Goal: Task Accomplishment & Management: Manage account settings

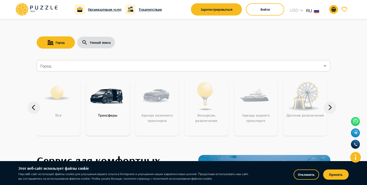
click at [309, 178] on button "Отклонить" at bounding box center [306, 175] width 25 height 10
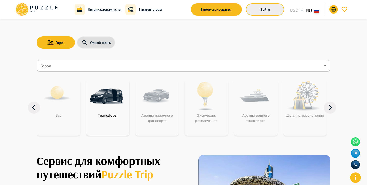
click at [254, 14] on button "Войти" at bounding box center [265, 9] width 38 height 12
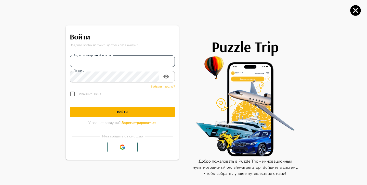
click at [140, 58] on input "Адрес электронной почты" at bounding box center [122, 61] width 105 height 10
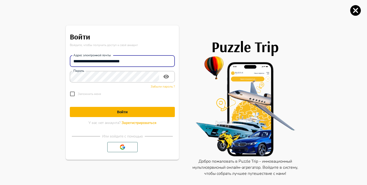
drag, startPoint x: 139, startPoint y: 60, endPoint x: 27, endPoint y: 61, distance: 111.7
click at [29, 61] on div "**********" at bounding box center [183, 92] width 367 height 185
type input "**********"
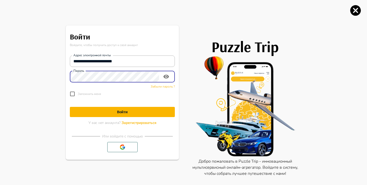
click at [130, 113] on h1 "Войти" at bounding box center [122, 112] width 105 height 5
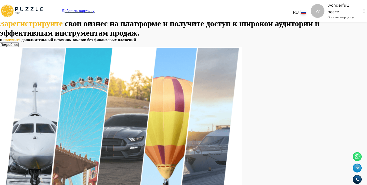
click at [364, 12] on icon "button" at bounding box center [364, 11] width 1 height 5
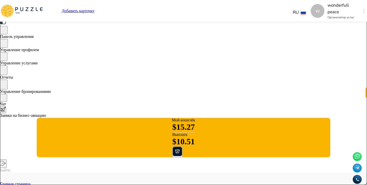
click at [51, 90] on span "Управление бронированиями" at bounding box center [25, 91] width 51 height 4
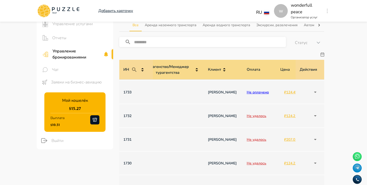
scroll to position [0, 328]
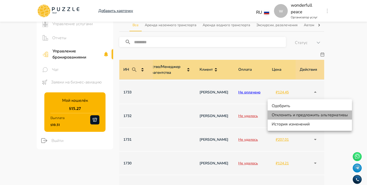
click at [306, 113] on li "Отклонить и предложить альтернативы" at bounding box center [310, 115] width 84 height 9
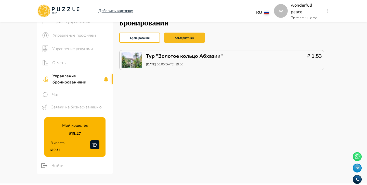
scroll to position [0, 0]
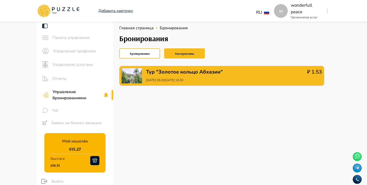
click at [224, 79] on div "Тур "Золотое кольцо Абхазии" 26/08/2025 05:00-26/08/2025 19:00 ₽ 1.53" at bounding box center [221, 76] width 205 height 20
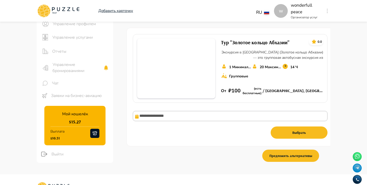
scroll to position [28, 0]
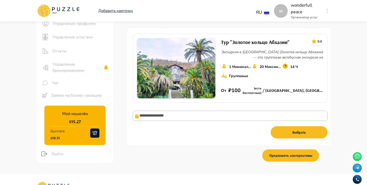
click at [256, 130] on div "**********" at bounding box center [230, 123] width 195 height 33
click at [327, 106] on div "**********" at bounding box center [230, 87] width 208 height 119
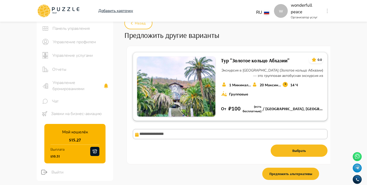
scroll to position [6, 0]
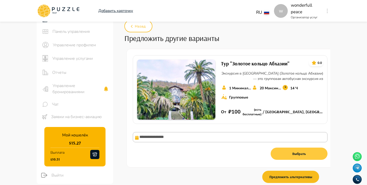
click at [284, 154] on button "Выбрать" at bounding box center [299, 154] width 57 height 12
click at [284, 154] on button "Выбрано" at bounding box center [299, 154] width 57 height 12
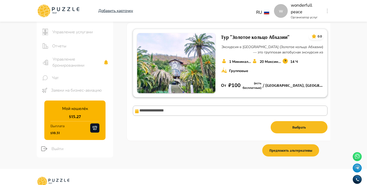
scroll to position [33, 0]
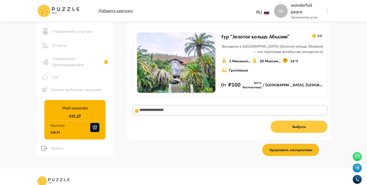
click at [290, 125] on button "Выбрать" at bounding box center [299, 127] width 57 height 12
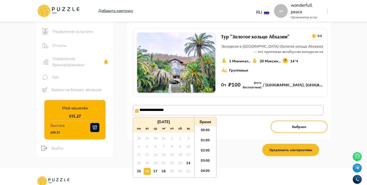
click at [201, 111] on input "**********" at bounding box center [228, 110] width 191 height 10
click at [245, 131] on div "**********" at bounding box center [230, 117] width 195 height 33
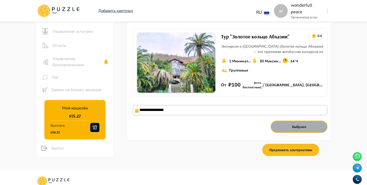
click at [289, 124] on button "Выбрано" at bounding box center [299, 127] width 57 height 12
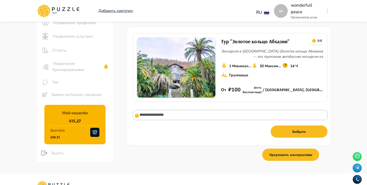
scroll to position [27, 0]
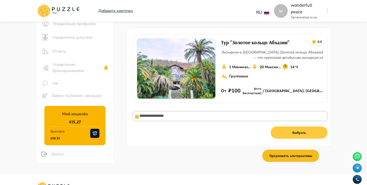
click at [291, 131] on button "Выбрать" at bounding box center [299, 133] width 57 height 12
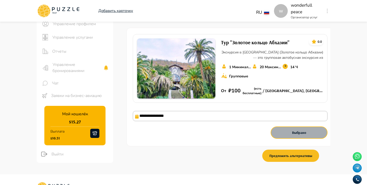
click at [291, 131] on button "Выбрано" at bounding box center [299, 133] width 57 height 12
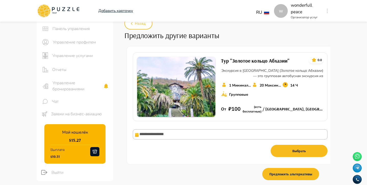
scroll to position [12, 0]
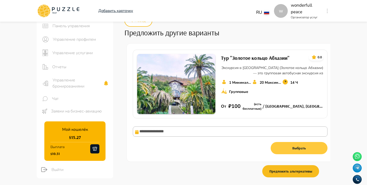
click at [294, 149] on button "Выбрать" at bounding box center [299, 148] width 57 height 12
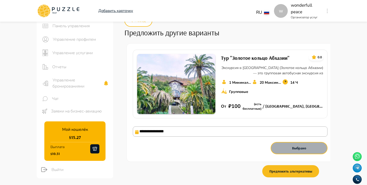
click at [290, 150] on button "Выбрано" at bounding box center [299, 148] width 57 height 12
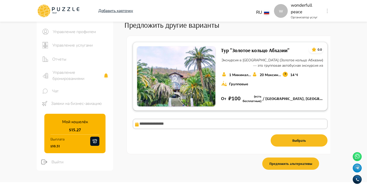
scroll to position [0, 0]
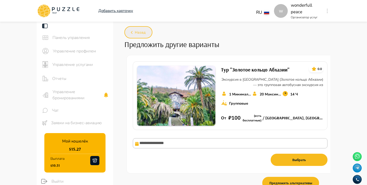
click at [136, 34] on span "Назад" at bounding box center [140, 33] width 11 height 6
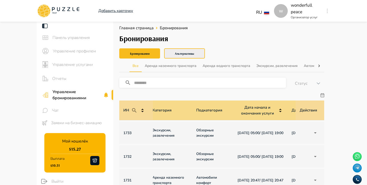
click at [185, 53] on button "Альтернативы" at bounding box center [184, 53] width 41 height 10
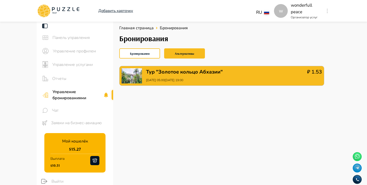
click at [202, 73] on p "Тур "Золотое кольцо Абхазии"" at bounding box center [184, 72] width 77 height 8
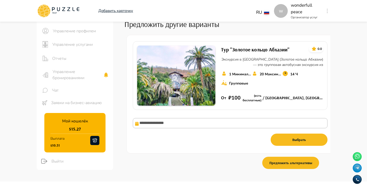
scroll to position [23, 0]
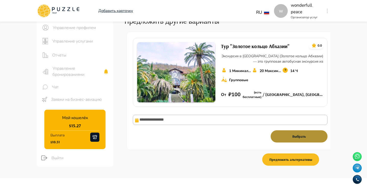
click at [294, 139] on button "Выбрать" at bounding box center [299, 137] width 57 height 12
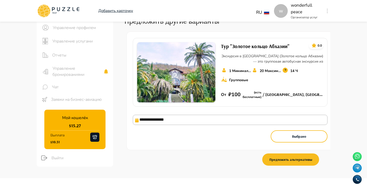
click at [236, 117] on input "**********" at bounding box center [230, 120] width 195 height 10
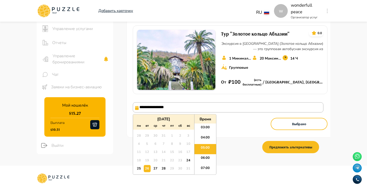
scroll to position [35, 0]
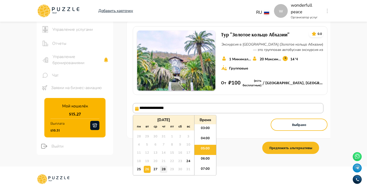
click at [165, 170] on div "28" at bounding box center [163, 169] width 7 height 7
type input "**********"
click at [203, 151] on li "05:00" at bounding box center [205, 150] width 22 height 10
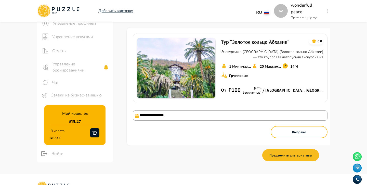
scroll to position [27, 0]
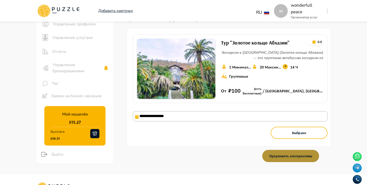
click at [309, 151] on button "Предложить альтернативы" at bounding box center [290, 156] width 57 height 12
